Goal: Task Accomplishment & Management: Complete application form

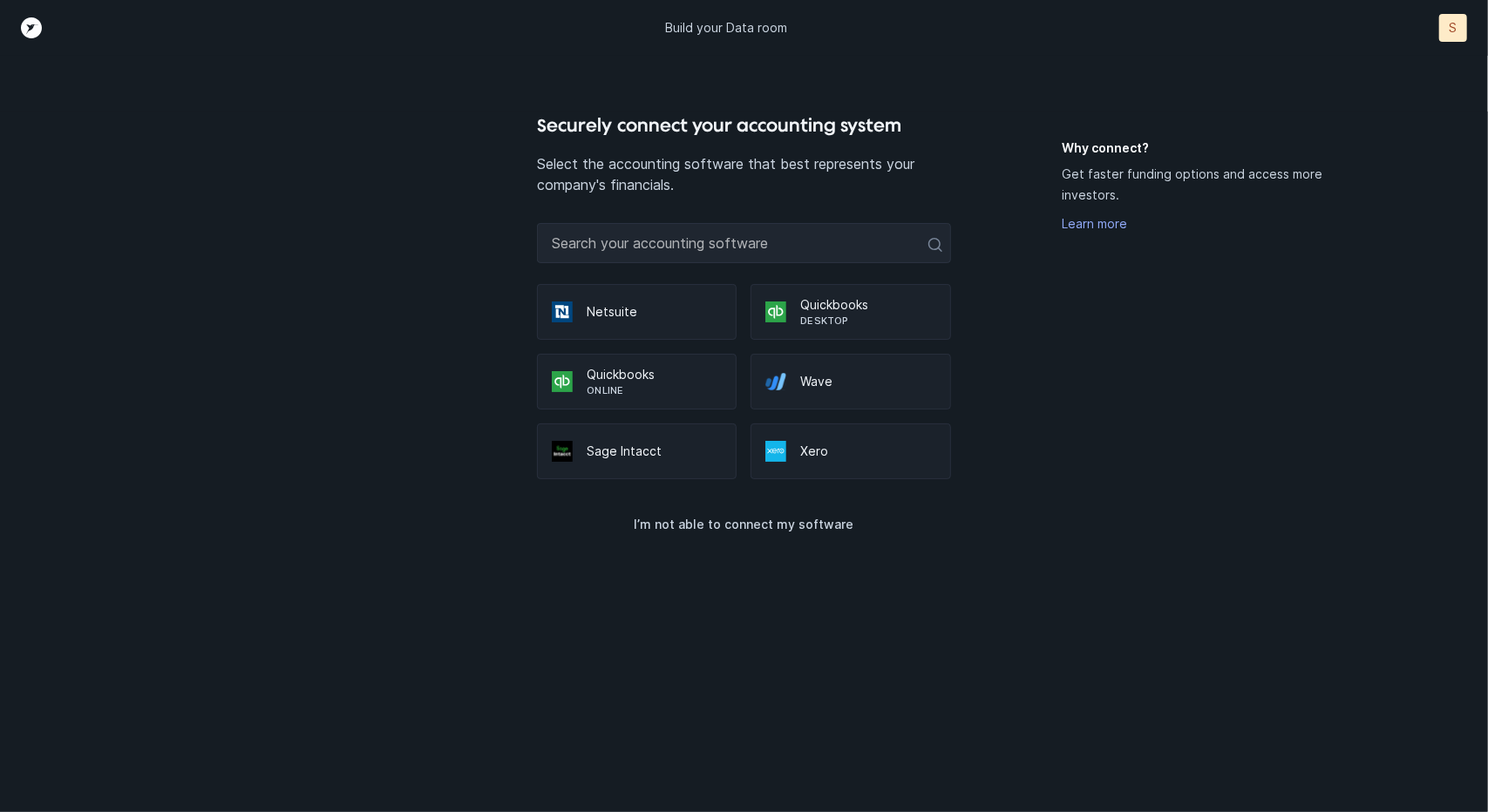
click at [817, 396] on div "Wave" at bounding box center [850, 381] width 200 height 56
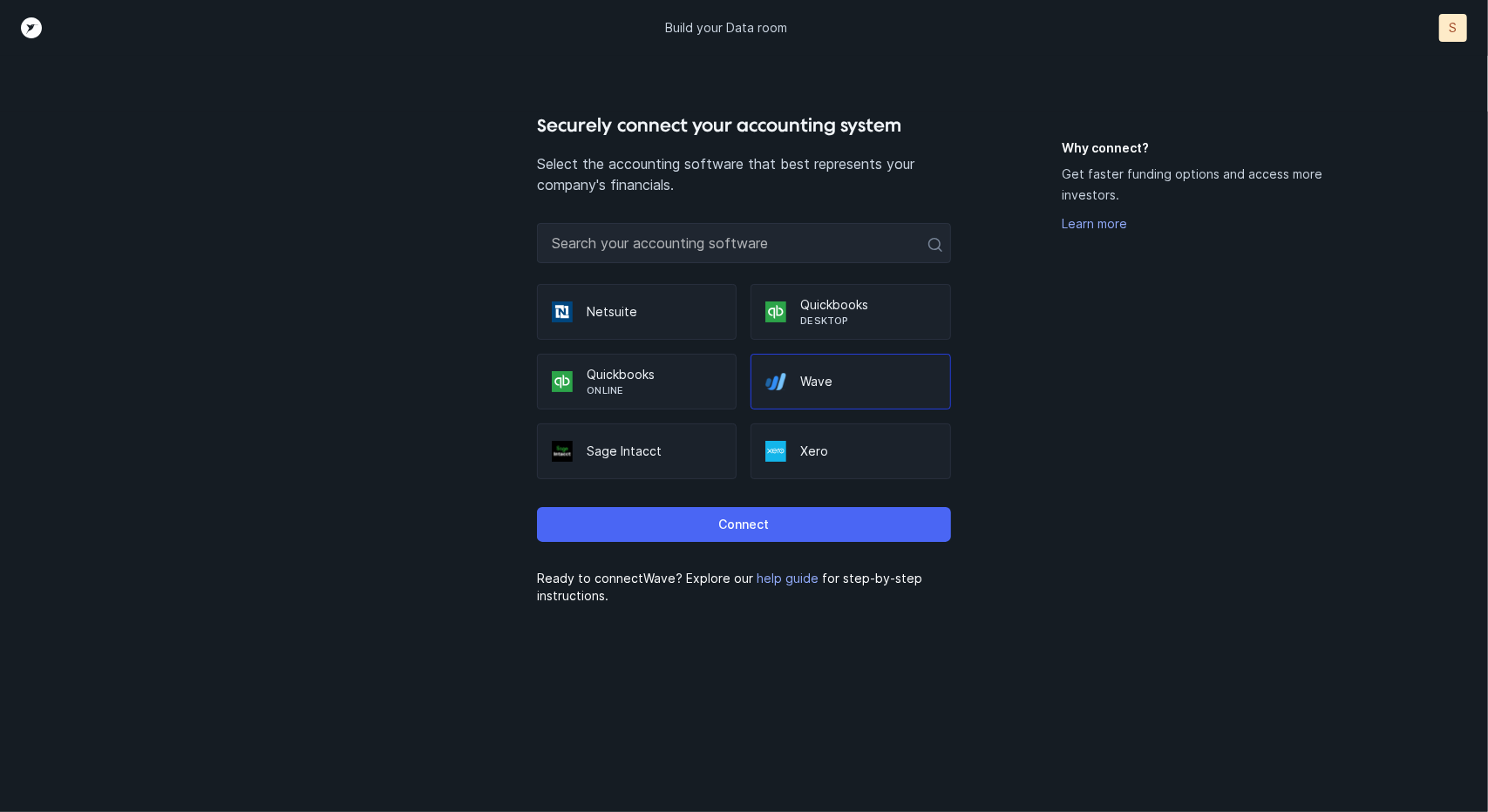
click at [811, 520] on button "Connect" at bounding box center [743, 525] width 414 height 35
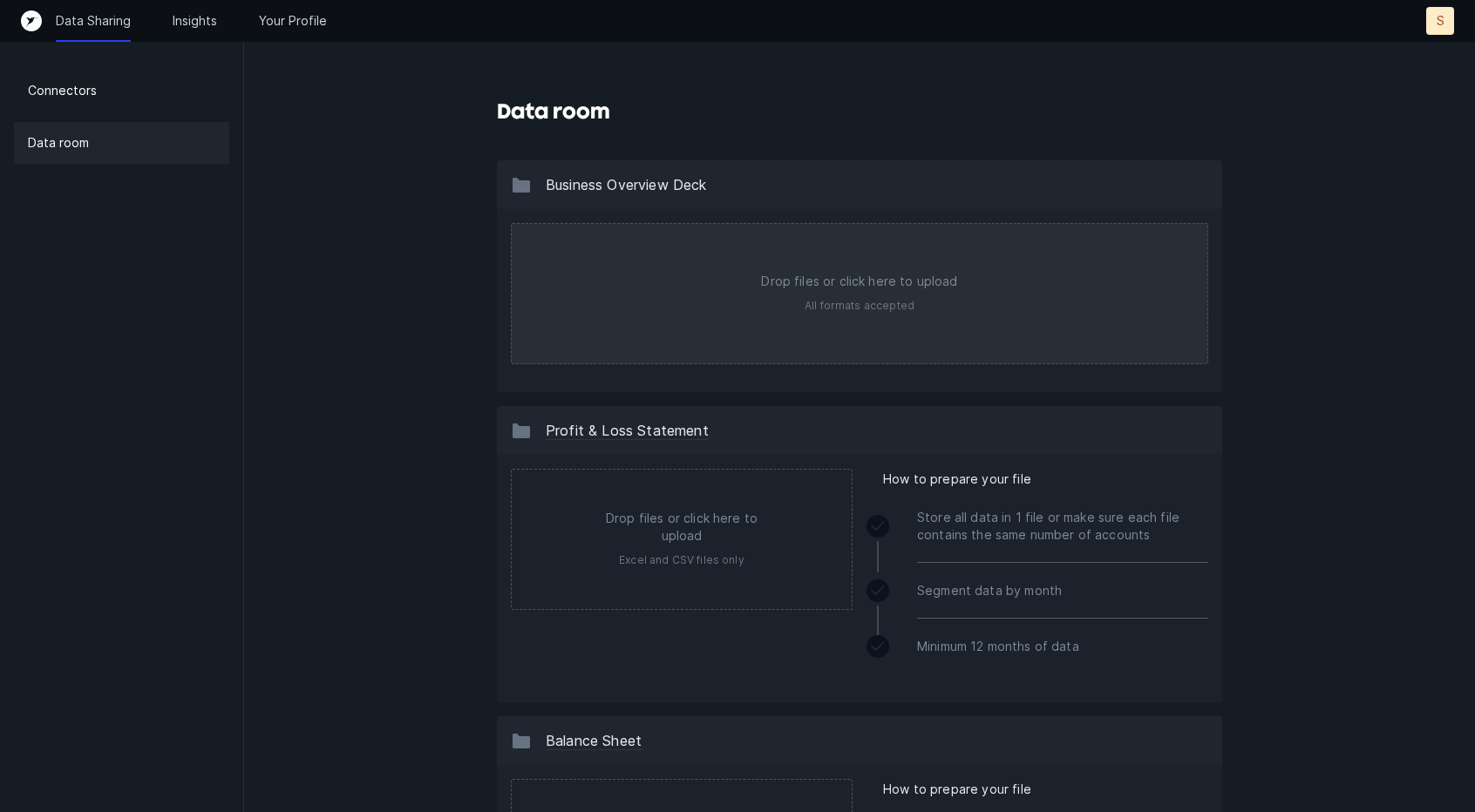
click at [929, 328] on input "file" at bounding box center [859, 293] width 696 height 140
type input "C:\fakepath\Optix-Powered-by-Syncrux Pitch Deck.pdf"
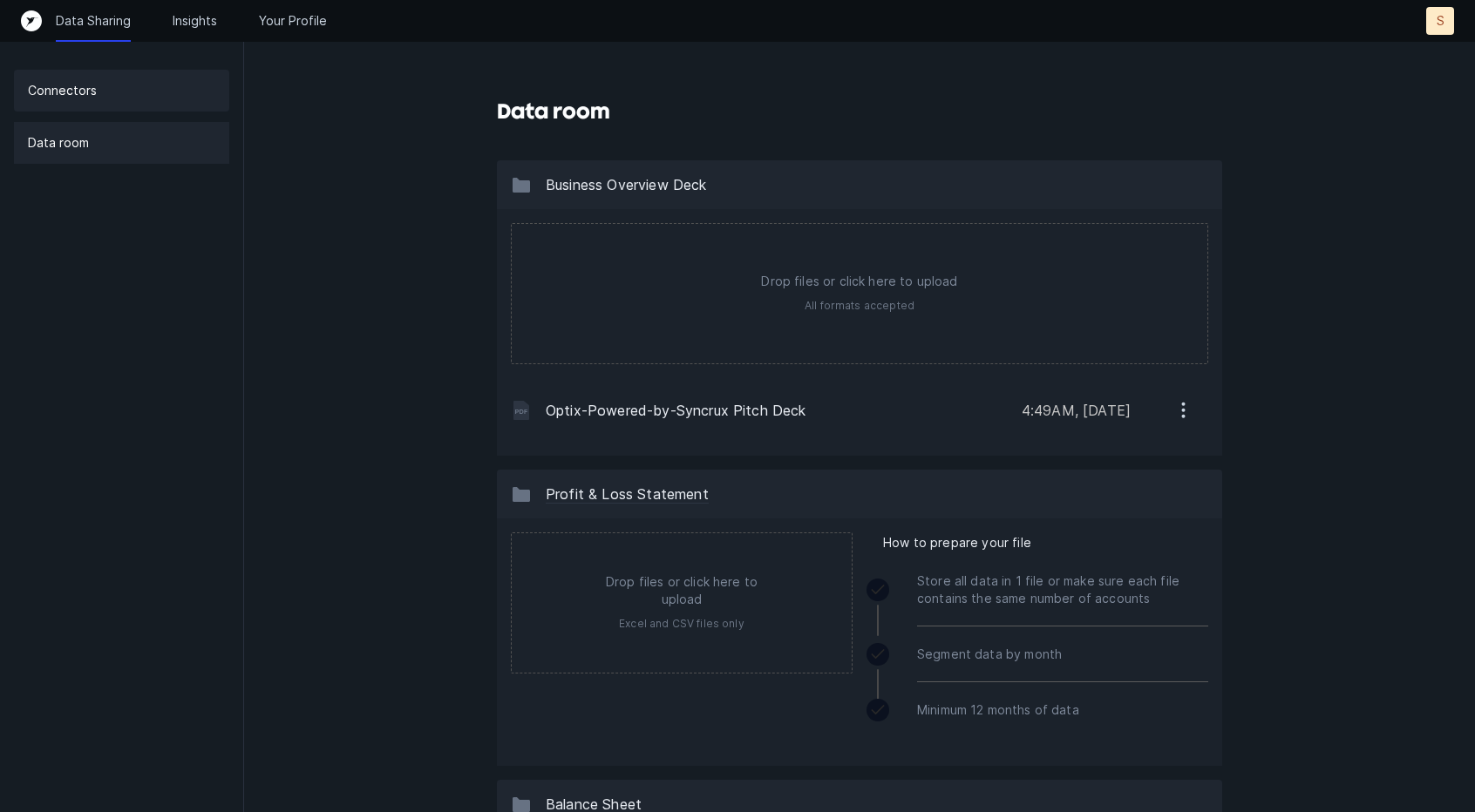
click at [96, 87] on div "Connectors" at bounding box center [121, 90] width 215 height 42
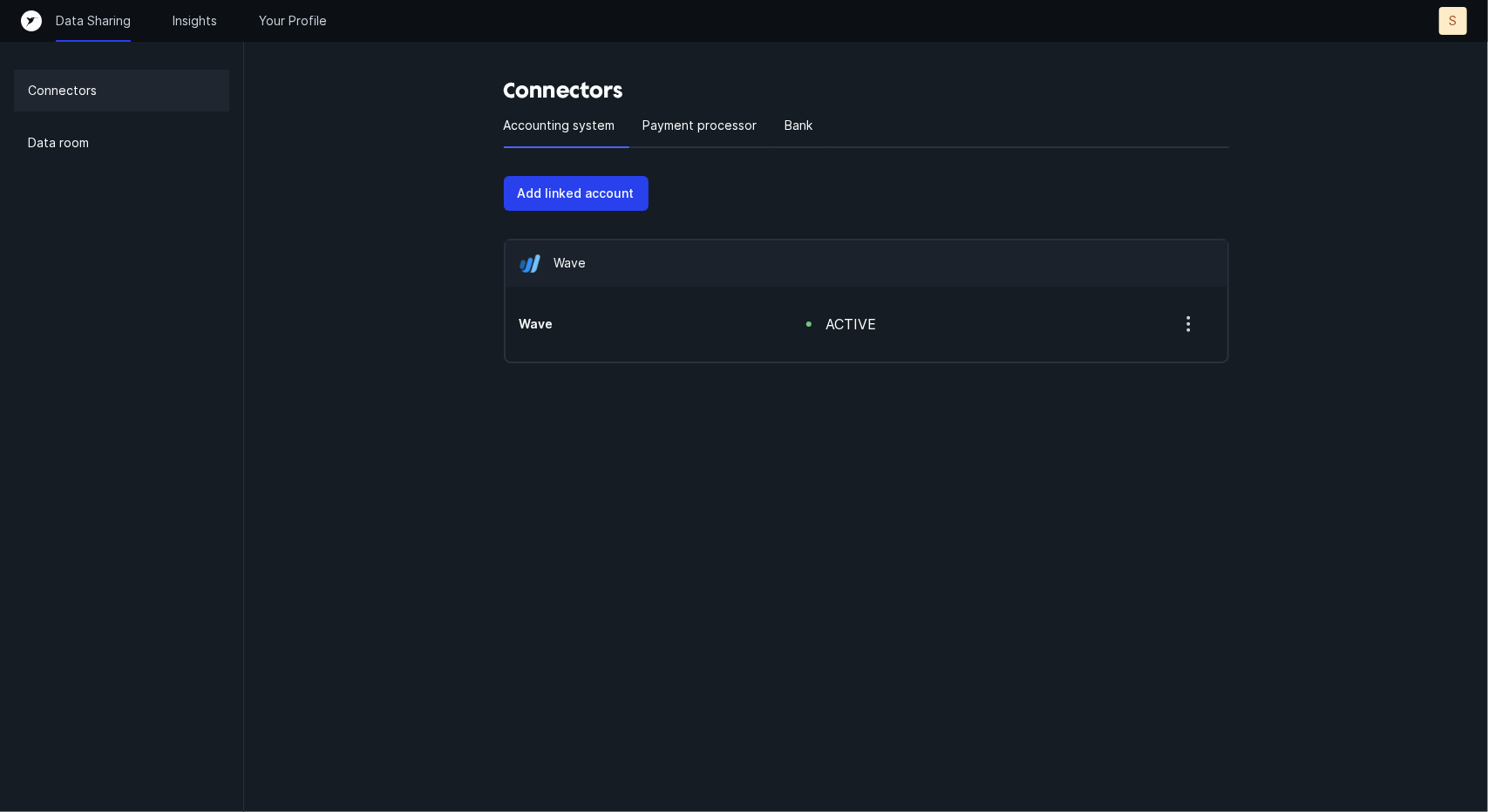
click at [201, 30] on div "Data Sharing Insights Your Profile S S" at bounding box center [744, 21] width 1446 height 28
click at [204, 21] on p "Insights" at bounding box center [194, 20] width 45 height 17
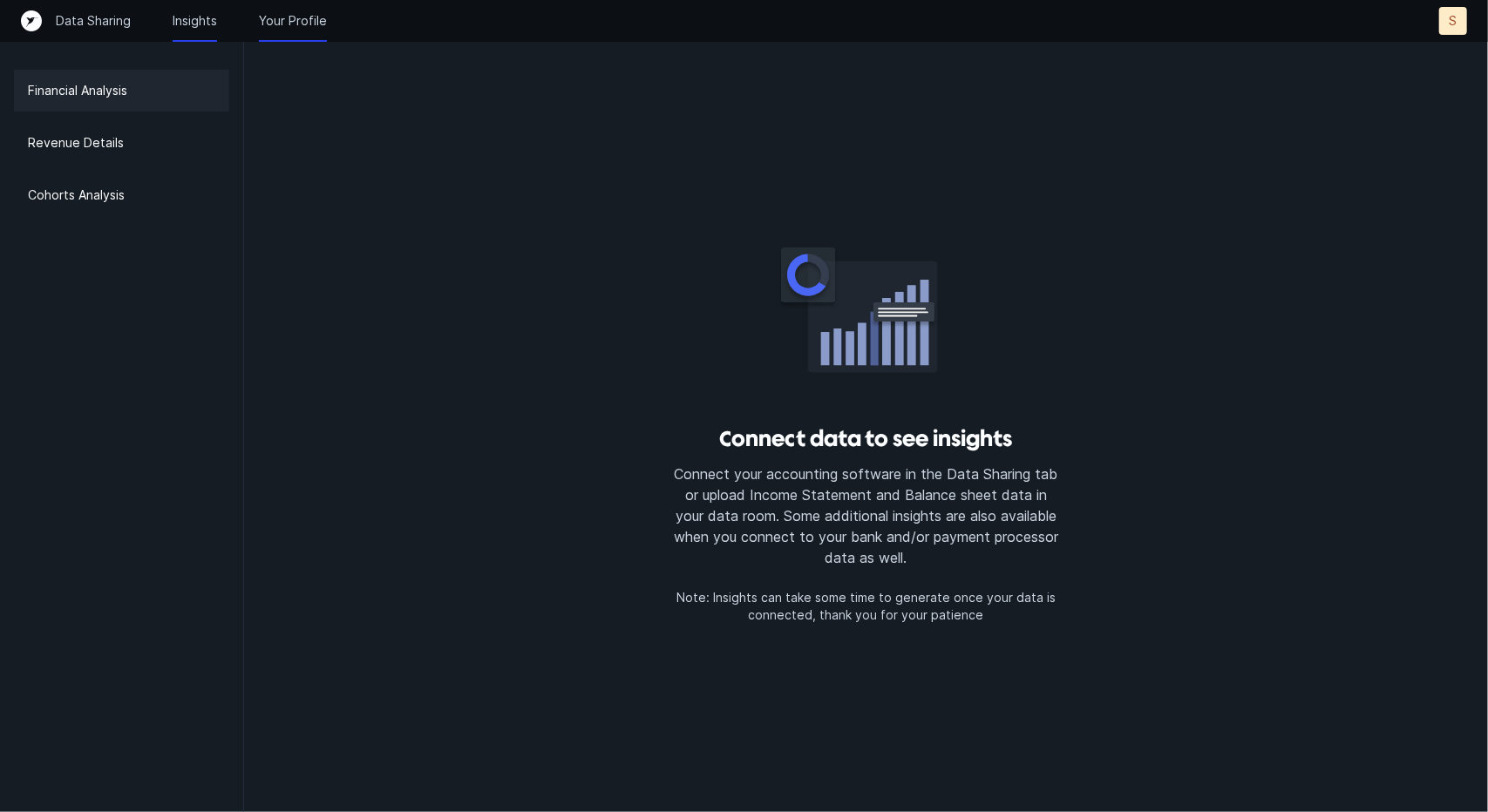
click at [276, 23] on p "Your Profile" at bounding box center [293, 20] width 68 height 17
click at [113, 20] on p "Data Sharing" at bounding box center [93, 20] width 75 height 17
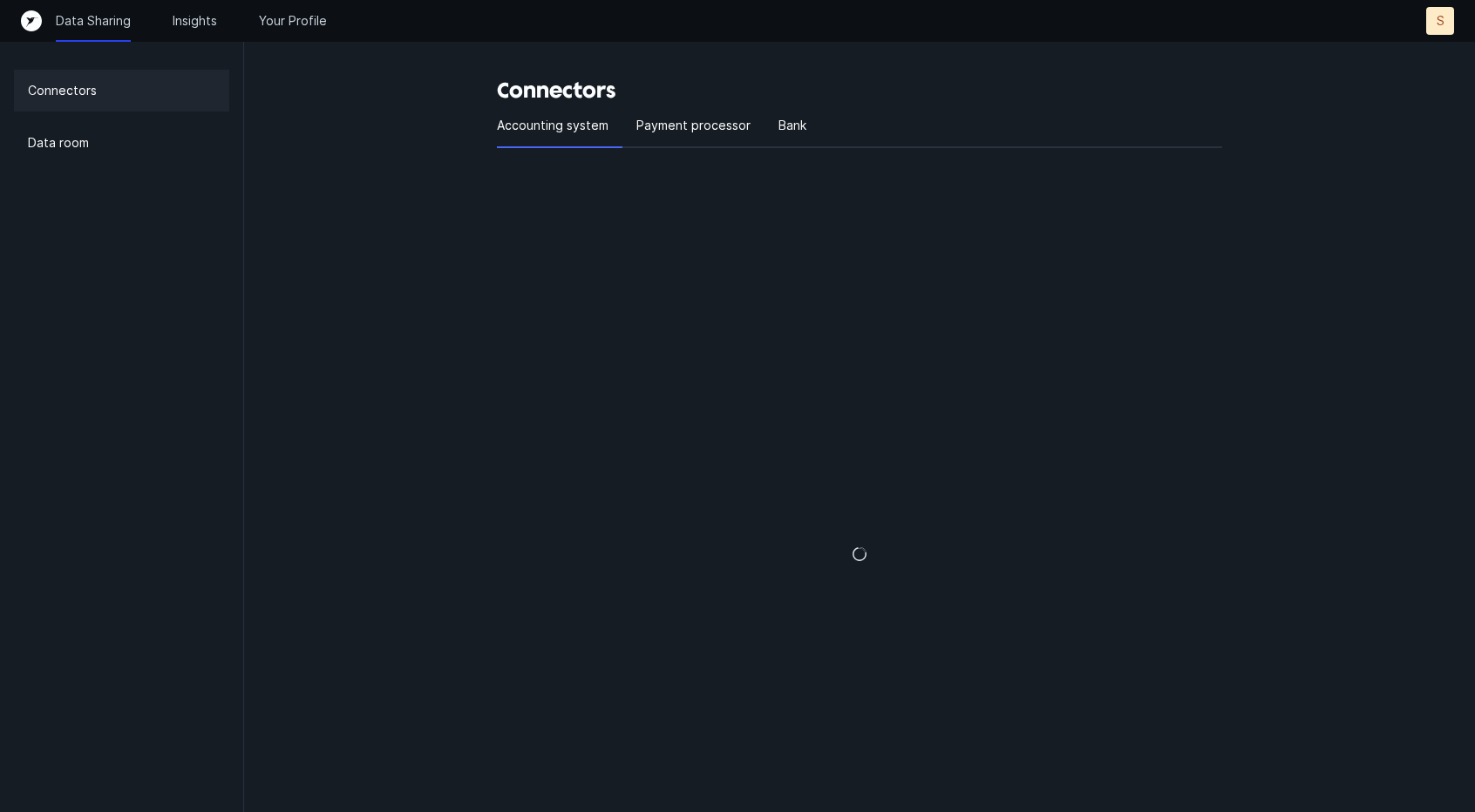
click at [34, 15] on icon "Top" at bounding box center [31, 20] width 21 height 21
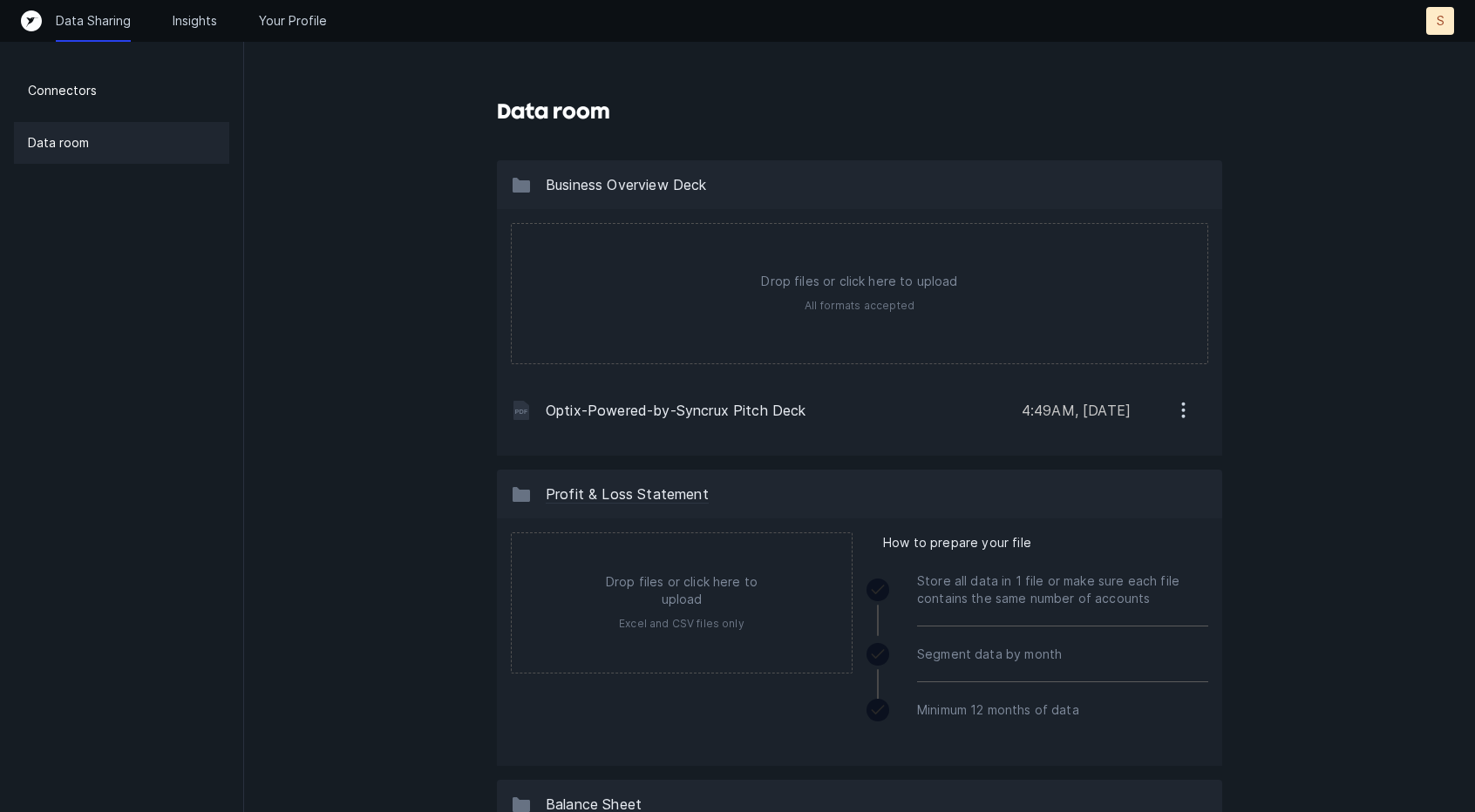
click at [1187, 410] on icon "button" at bounding box center [1183, 410] width 22 height 22
click at [1445, 36] on div "Data Sharing Insights Your Profile S S" at bounding box center [738, 21] width 1475 height 42
click at [1445, 25] on div "S" at bounding box center [1439, 21] width 28 height 28
click at [934, 170] on div "Business Overview Deck" at bounding box center [859, 184] width 725 height 48
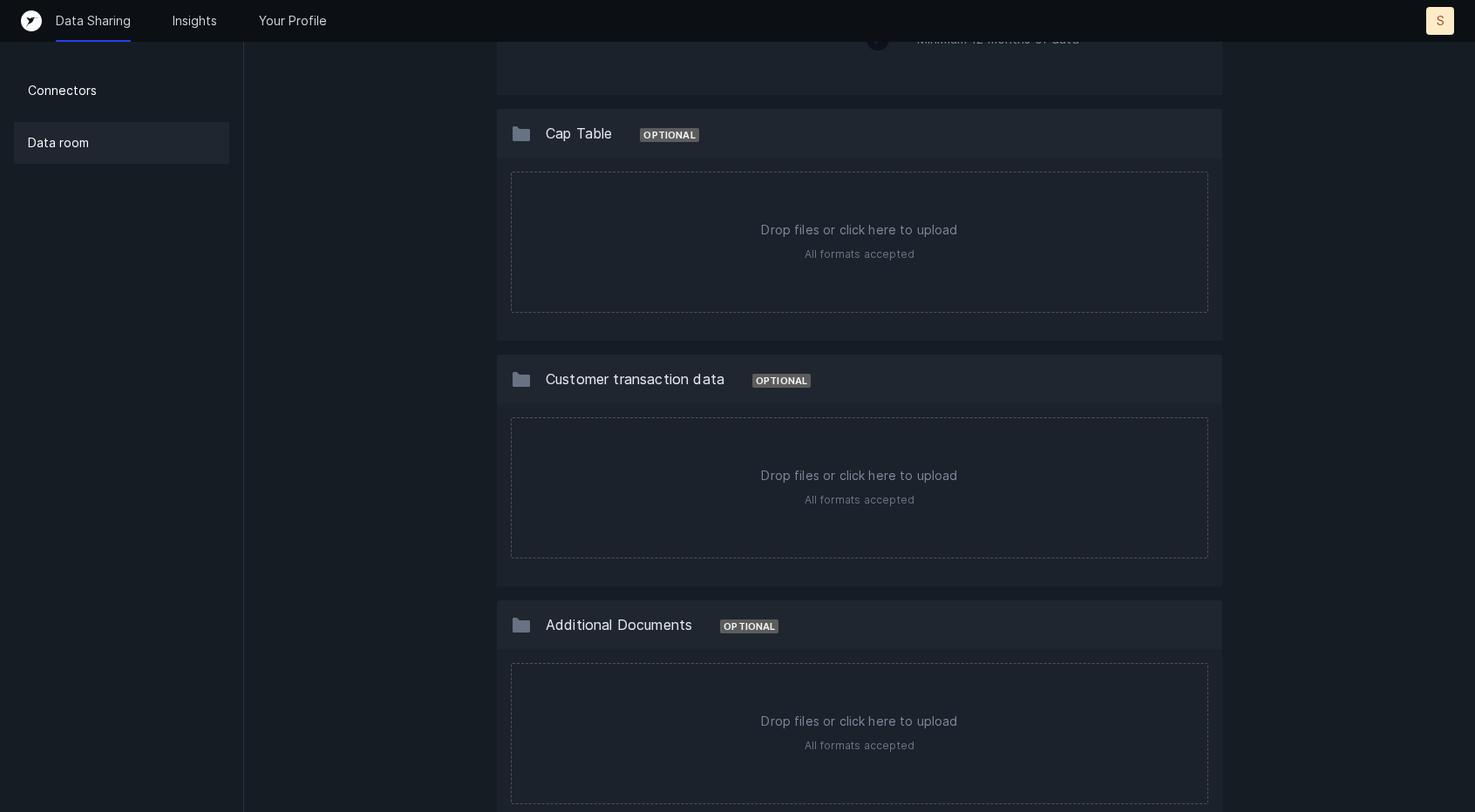
scroll to position [1408, 0]
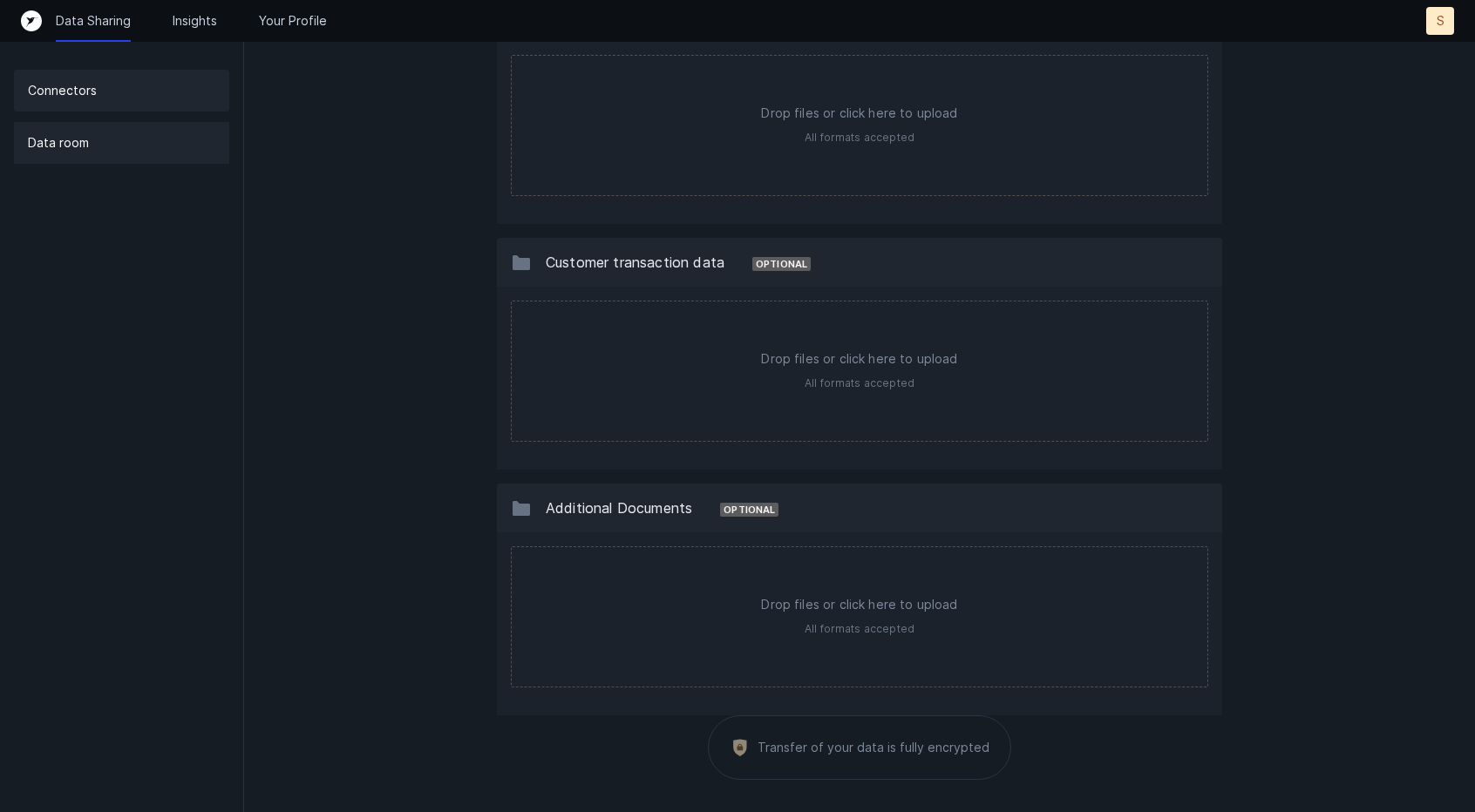
click at [75, 96] on p "Connectors" at bounding box center [62, 90] width 68 height 21
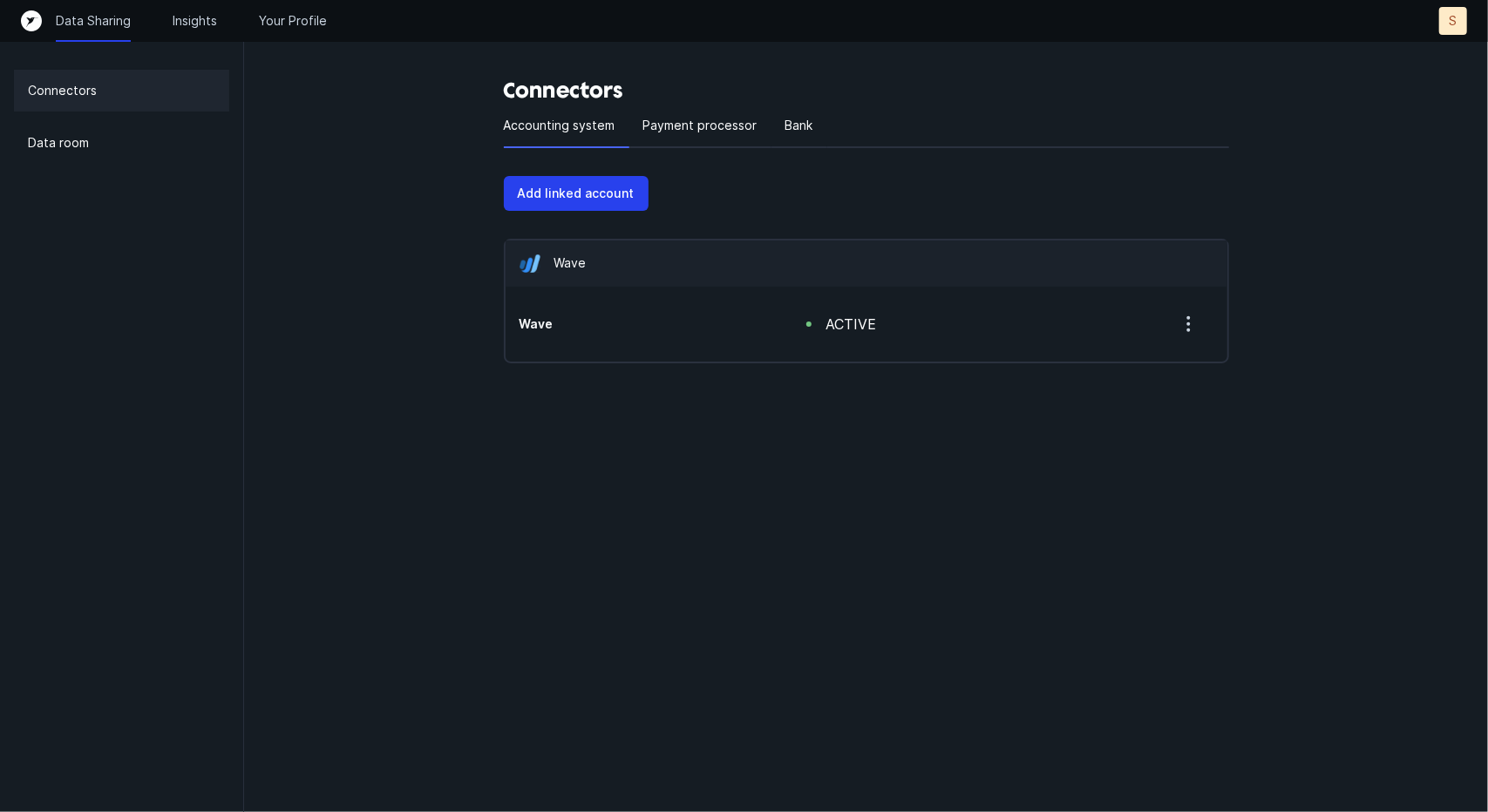
click at [33, 20] on icon "Top" at bounding box center [31, 20] width 21 height 21
